Goal: Task Accomplishment & Management: Use online tool/utility

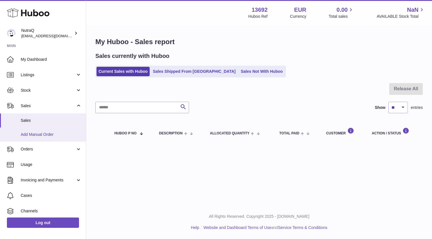
click at [50, 133] on span "Add Manual Order" at bounding box center [51, 134] width 61 height 5
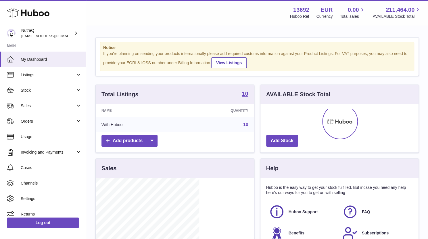
scroll to position [90, 103]
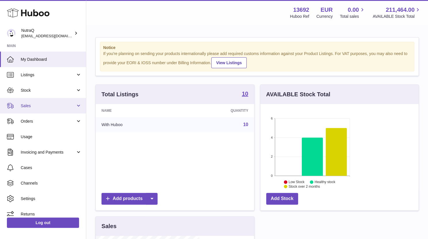
click at [38, 104] on span "Sales" at bounding box center [48, 105] width 55 height 5
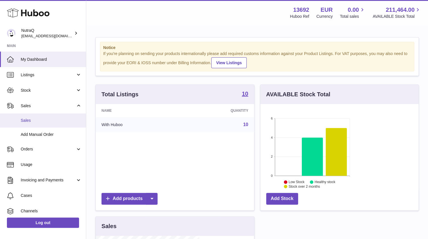
click at [32, 120] on span "Sales" at bounding box center [51, 120] width 61 height 5
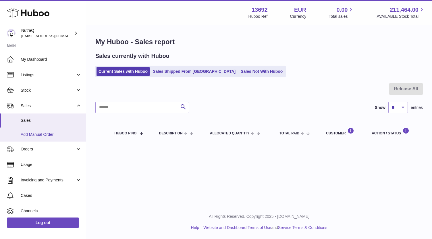
click at [28, 131] on link "Add Manual Order" at bounding box center [43, 135] width 86 height 14
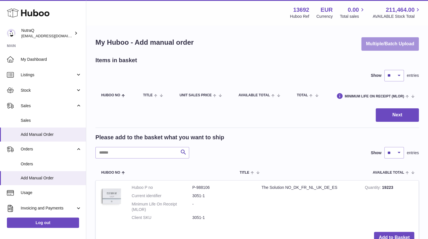
click at [388, 45] on button "Multiple/Batch Upload" at bounding box center [389, 43] width 57 height 13
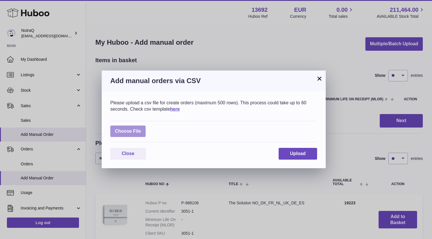
click at [133, 131] on label at bounding box center [127, 132] width 35 height 12
click at [141, 129] on input "file" at bounding box center [141, 129] width 0 height 0
type input "**********"
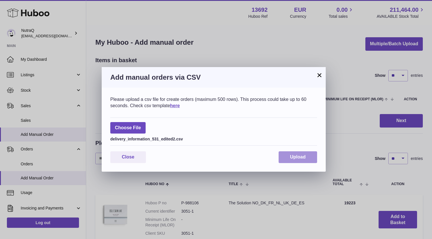
click at [295, 154] on button "Upload" at bounding box center [297, 158] width 38 height 12
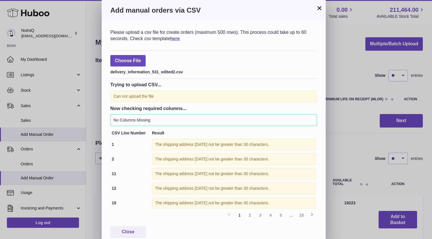
scroll to position [7, 0]
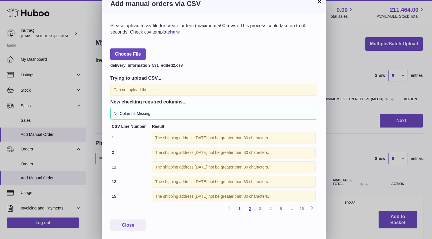
click at [252, 208] on link "2" at bounding box center [250, 209] width 10 height 10
click at [260, 208] on link "3" at bounding box center [260, 209] width 10 height 10
click at [271, 207] on link "4" at bounding box center [270, 209] width 10 height 10
click at [281, 207] on link "5" at bounding box center [281, 209] width 10 height 10
click at [311, 206] on icon at bounding box center [311, 208] width 7 height 7
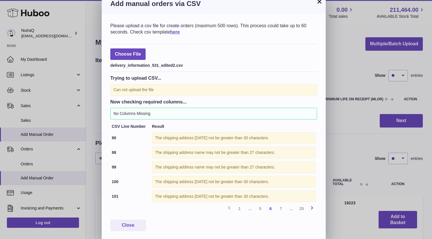
click at [310, 206] on icon at bounding box center [311, 208] width 7 height 7
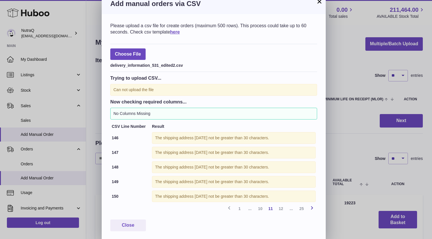
click at [310, 206] on icon at bounding box center [311, 208] width 7 height 7
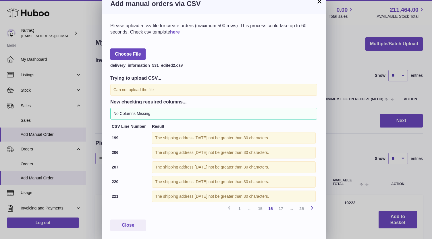
click at [310, 206] on icon at bounding box center [311, 208] width 7 height 7
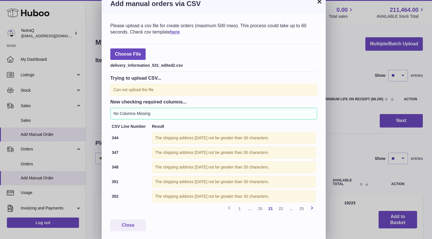
click at [310, 206] on icon at bounding box center [311, 208] width 7 height 7
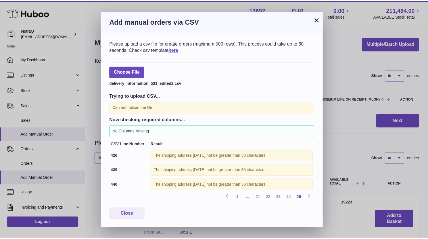
scroll to position [0, 0]
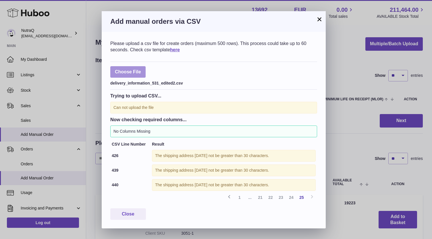
click at [127, 74] on label at bounding box center [127, 72] width 35 height 12
click at [141, 69] on input "file" at bounding box center [141, 69] width 0 height 0
type input "**********"
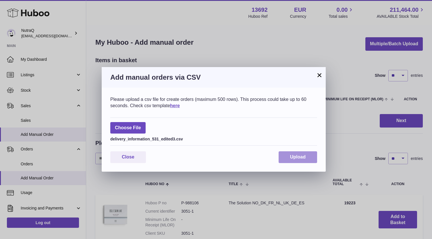
click at [294, 156] on span "Upload" at bounding box center [298, 157] width 16 height 5
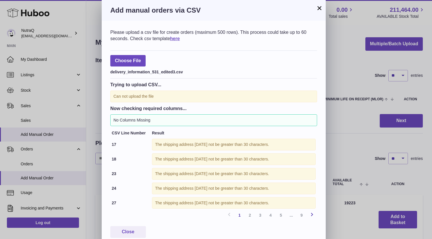
click at [312, 213] on icon at bounding box center [311, 214] width 7 height 7
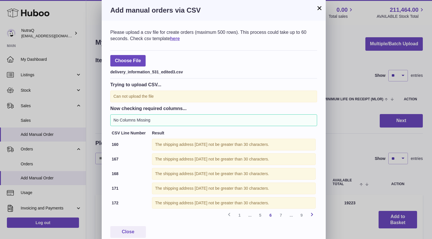
click at [312, 213] on icon at bounding box center [311, 214] width 7 height 7
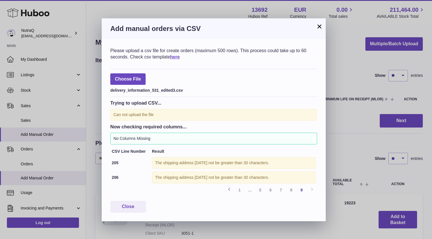
click at [320, 24] on button "×" at bounding box center [319, 26] width 7 height 7
